Goal: Find specific page/section: Find specific page/section

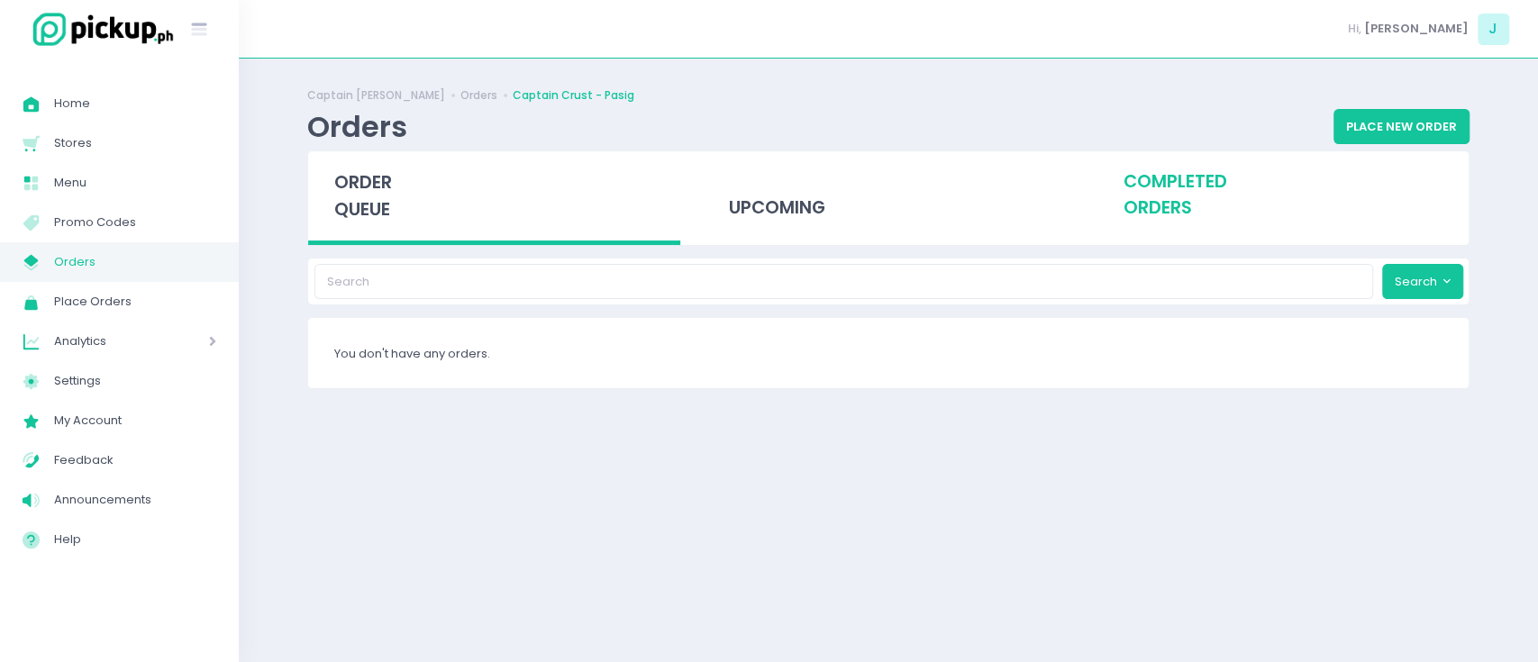
click at [1171, 197] on div "completed orders" at bounding box center [1282, 195] width 372 height 88
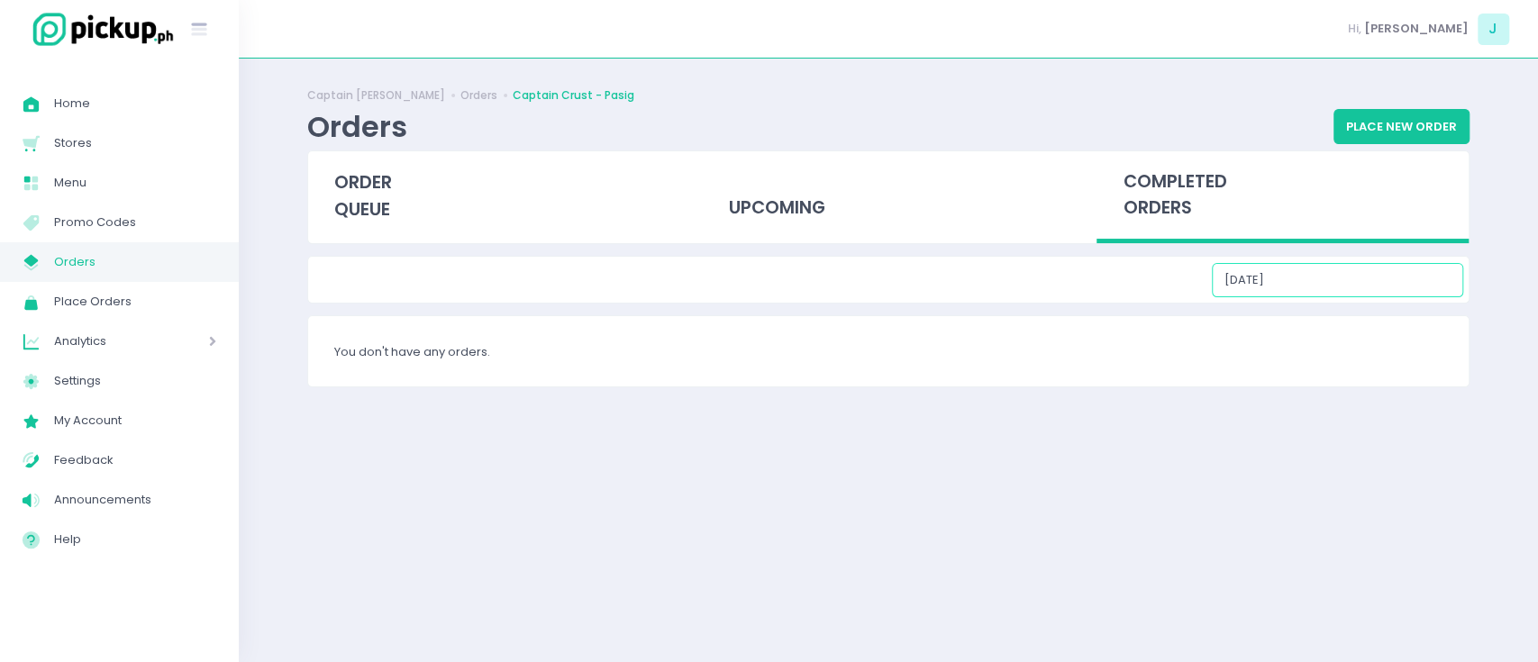
click at [1314, 277] on input "[DATE]" at bounding box center [1337, 280] width 251 height 34
click at [1026, 392] on div "Captain [PERSON_NAME] Orders Captain Crust - Pasig Orders Place New Order order…" at bounding box center [888, 360] width 1207 height 559
click at [800, 227] on div "upcoming" at bounding box center [889, 195] width 372 height 88
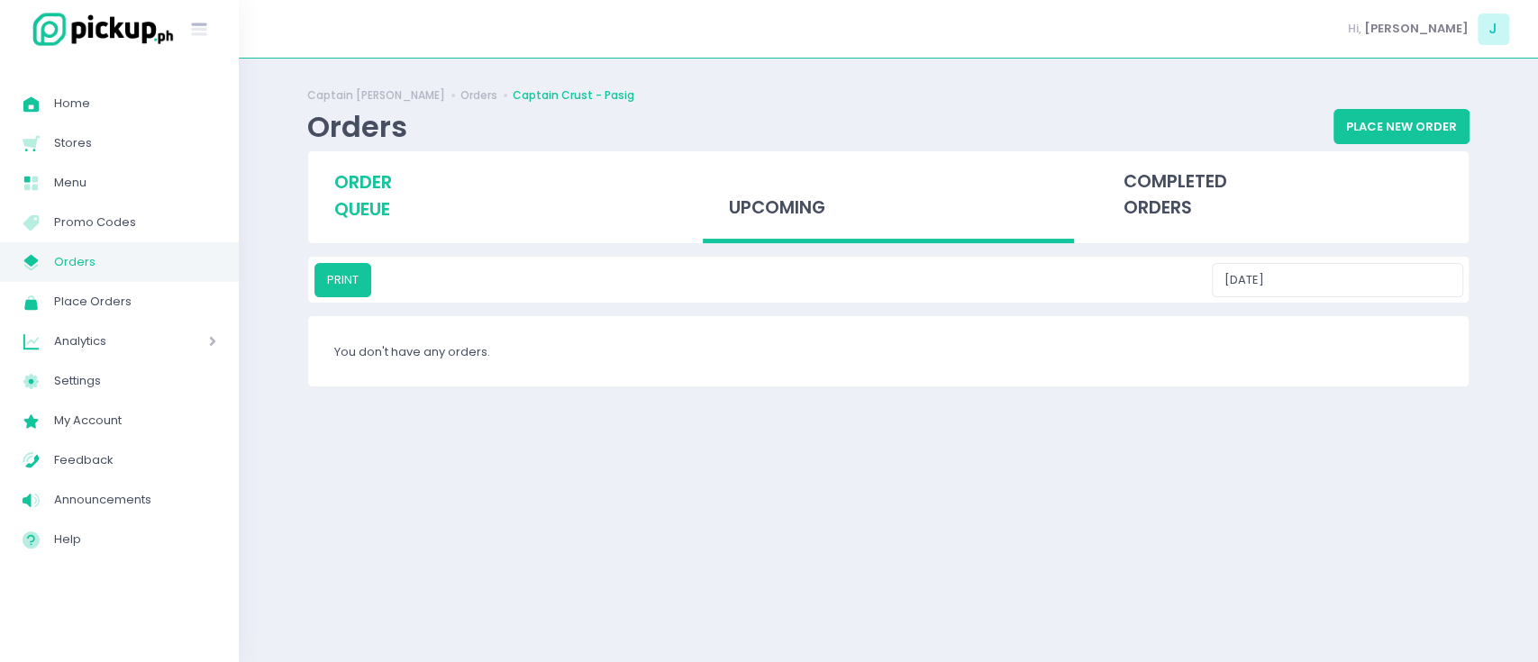
click at [496, 205] on div "order queue" at bounding box center [494, 195] width 372 height 89
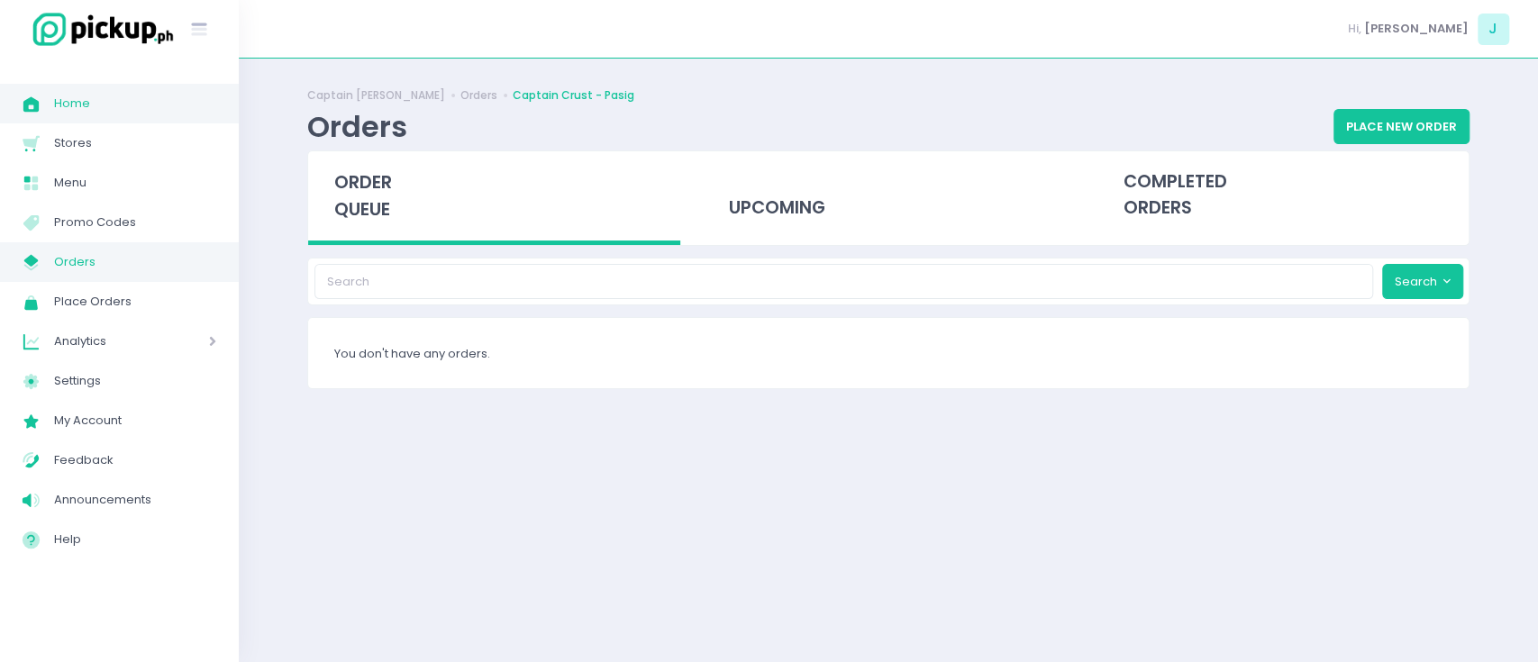
click at [147, 120] on link "Home Created with Sketch. Home" at bounding box center [119, 104] width 239 height 40
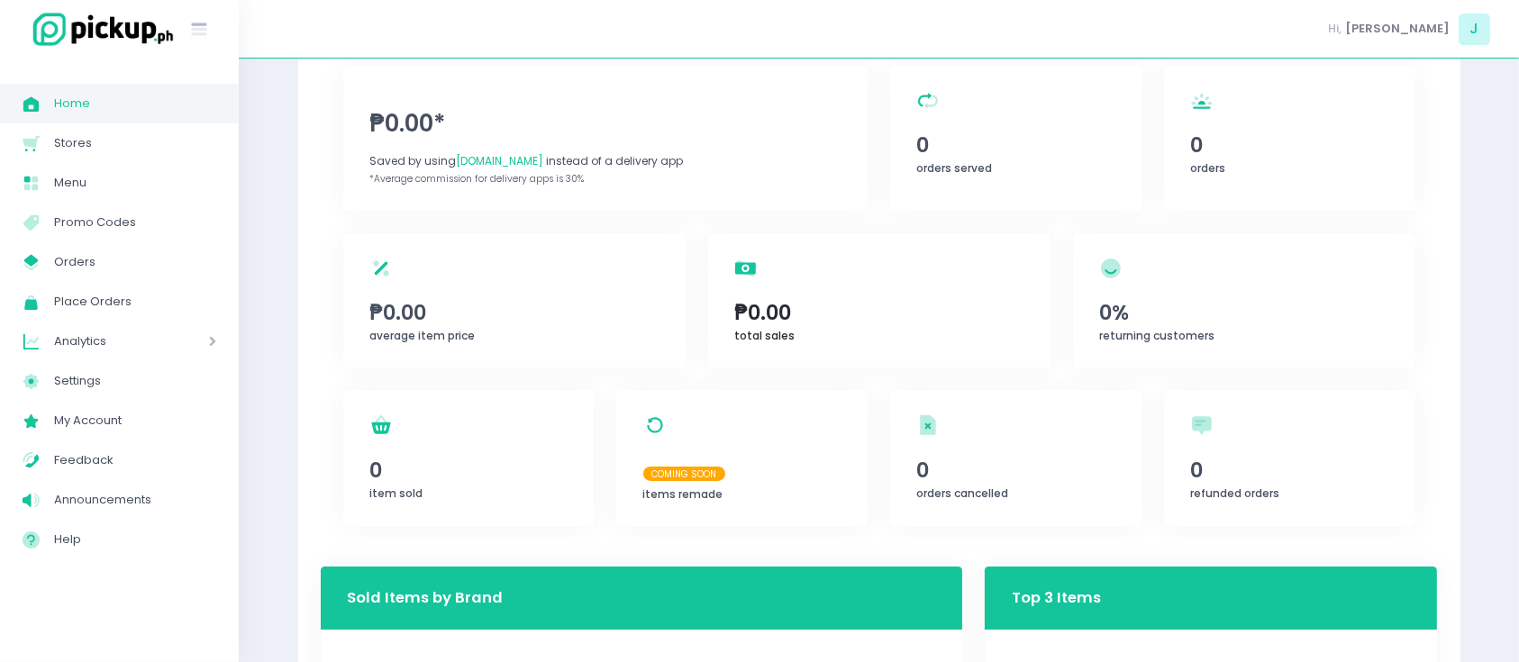
scroll to position [504, 0]
